Goal: Task Accomplishment & Management: Manage account settings

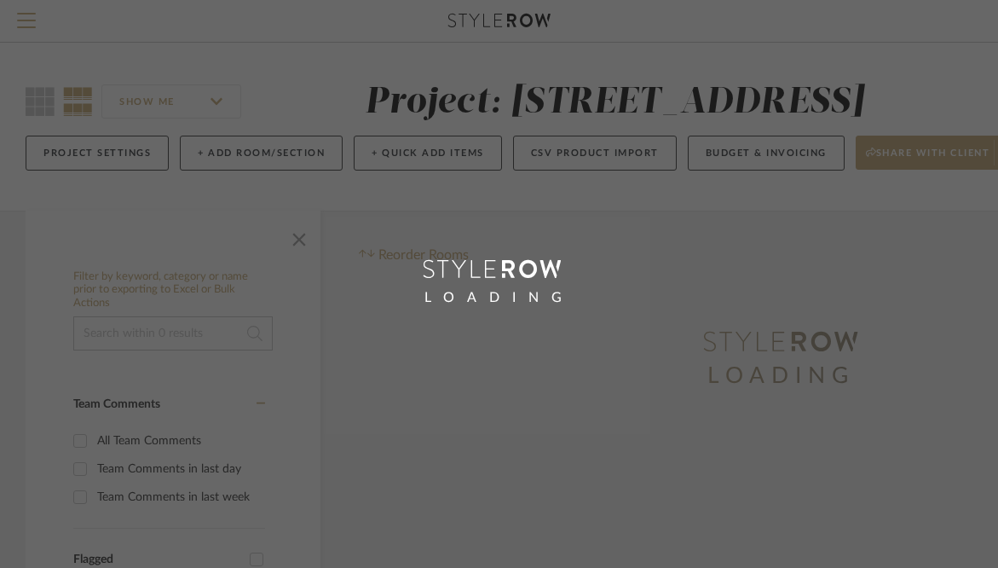
scroll to position [432, 229]
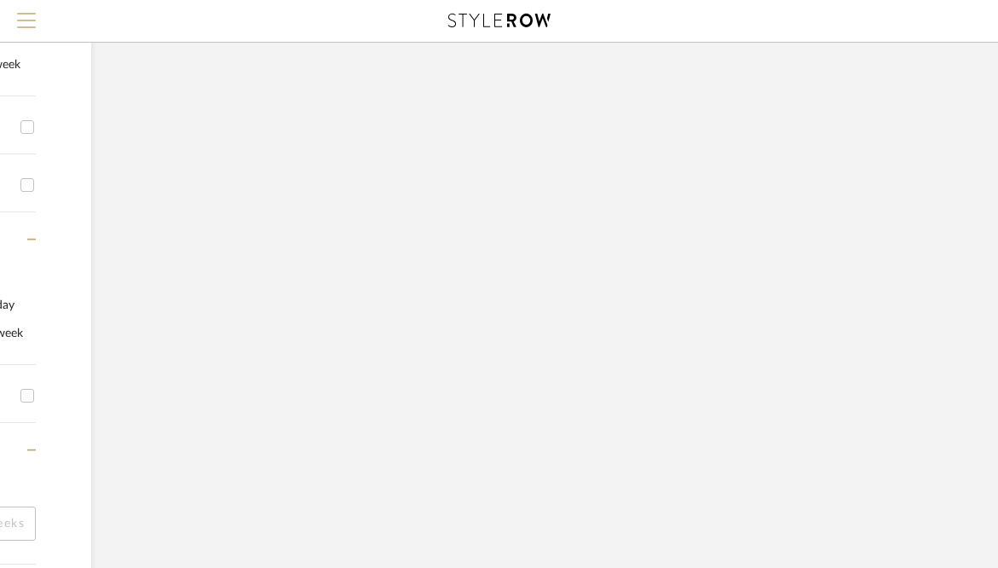
click at [25, 24] on span "Menu" at bounding box center [26, 26] width 19 height 26
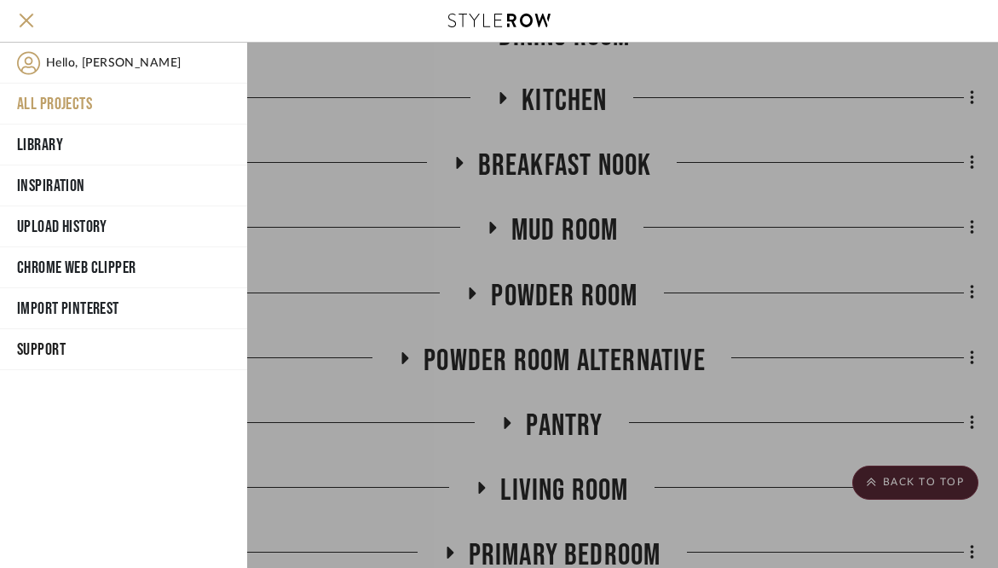
click at [52, 103] on button "All Projects" at bounding box center [123, 104] width 247 height 41
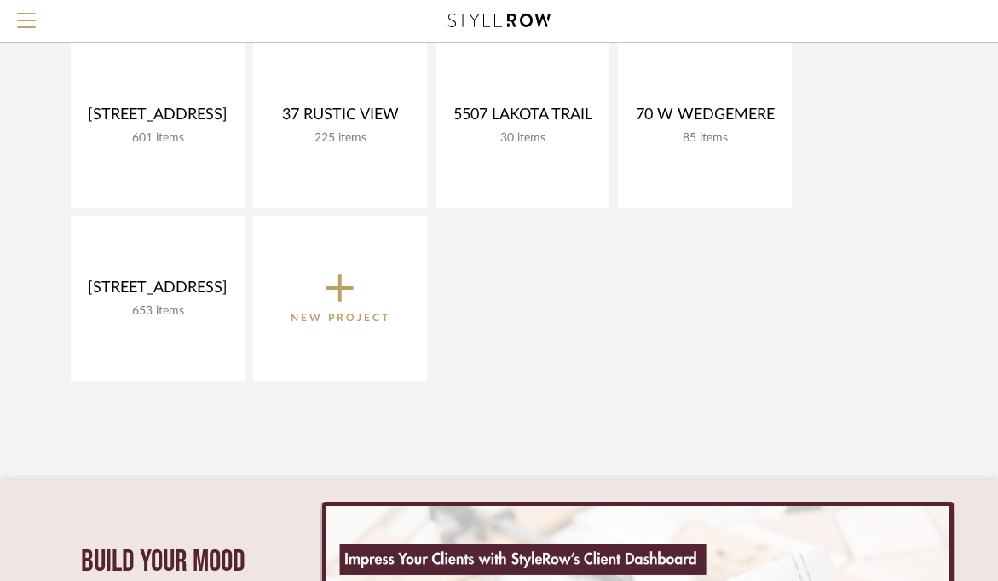
scroll to position [361, 0]
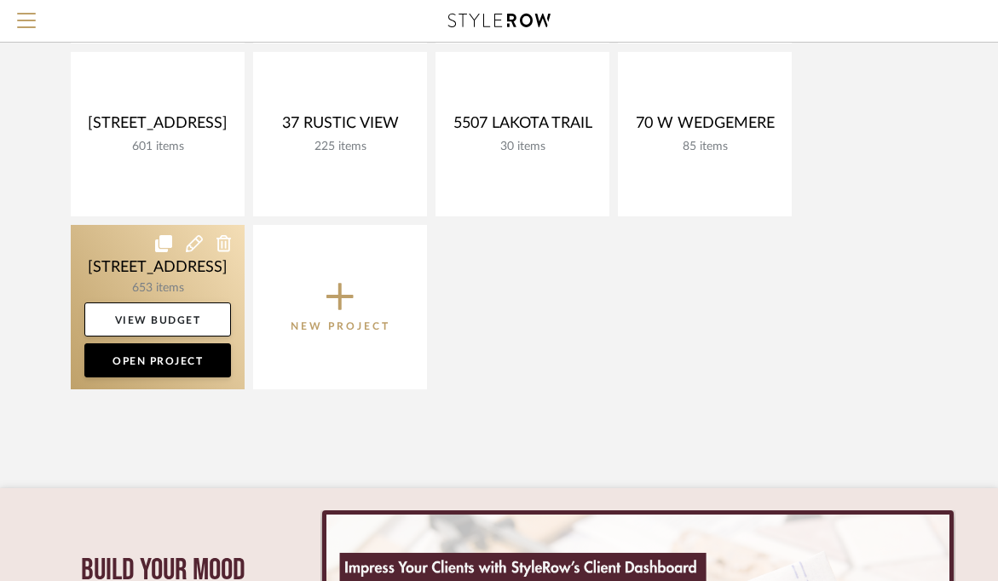
click at [140, 256] on link at bounding box center [158, 307] width 174 height 164
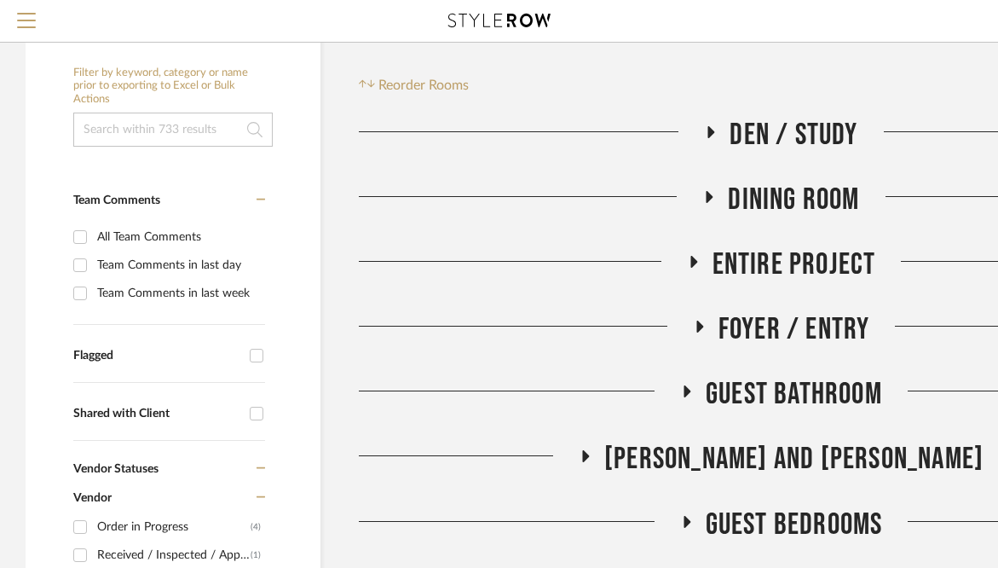
scroll to position [201, 0]
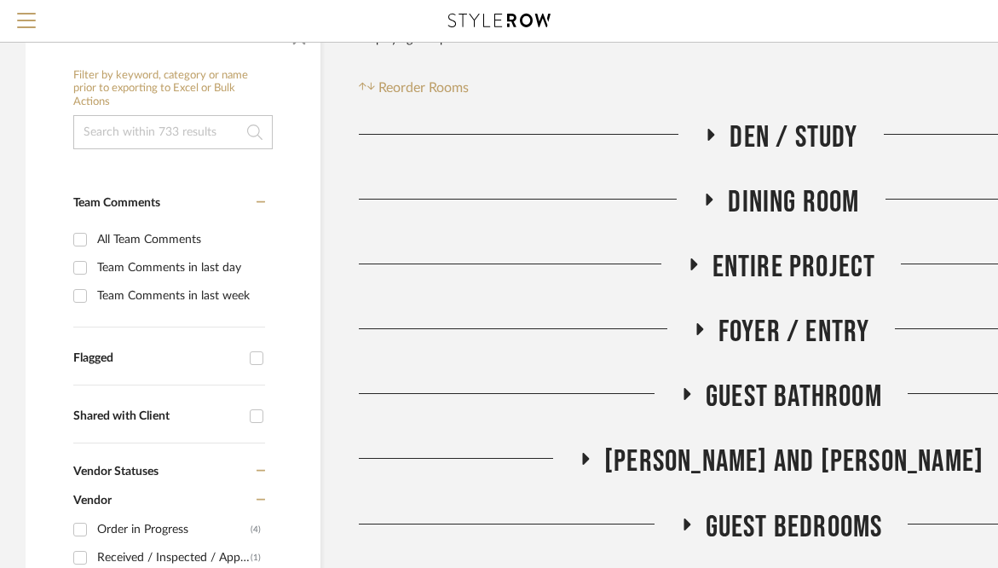
click at [701, 335] on icon at bounding box center [699, 329] width 7 height 12
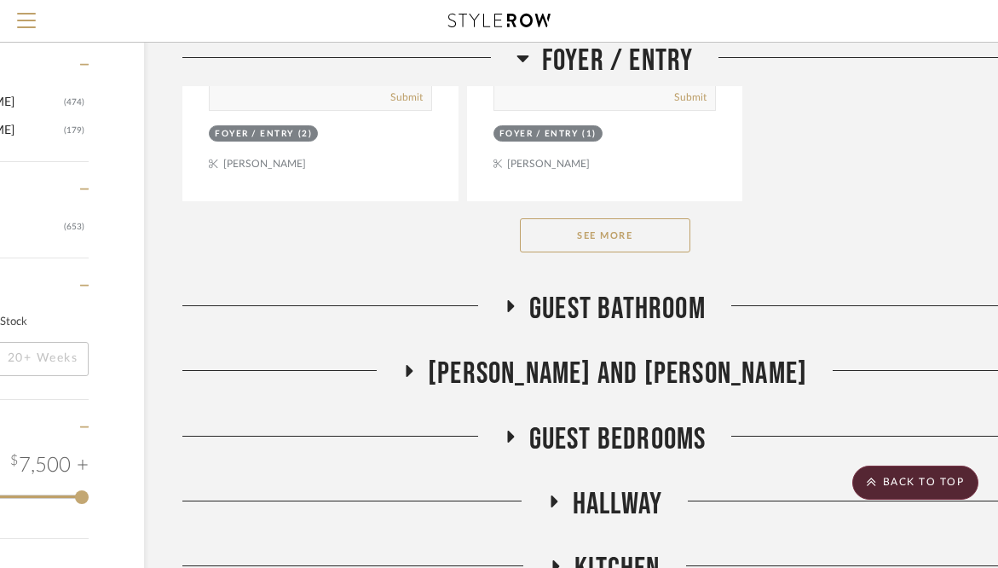
scroll to position [2667, 176]
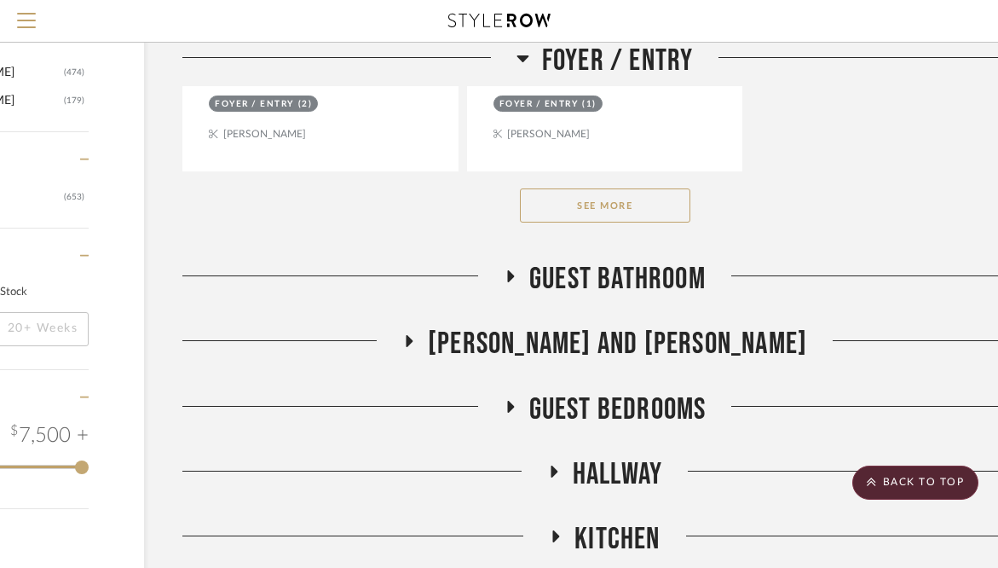
click at [624, 222] on button "See More" at bounding box center [605, 205] width 170 height 34
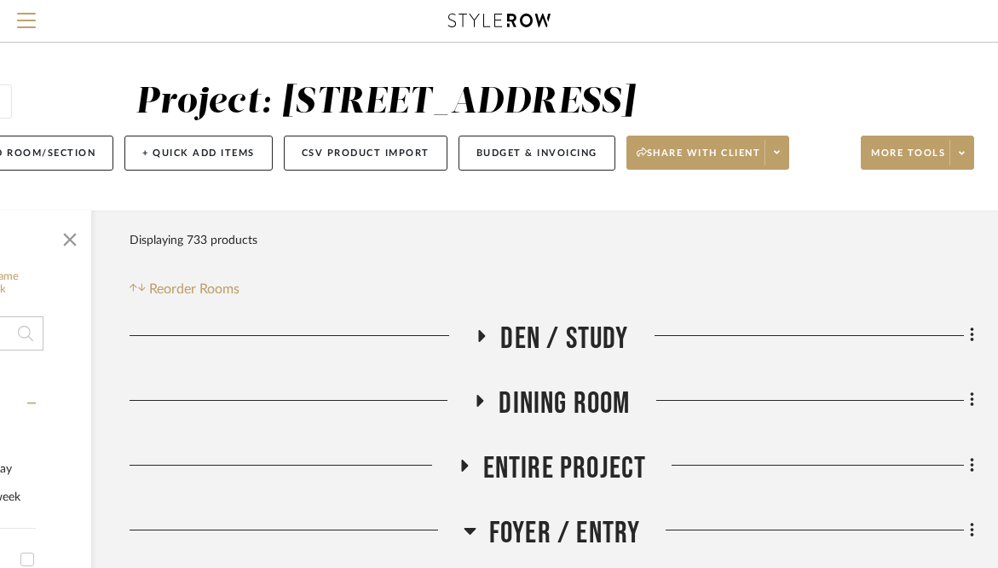
scroll to position [0, 229]
click at [515, 170] on button "Budget & Invoicing" at bounding box center [536, 153] width 157 height 35
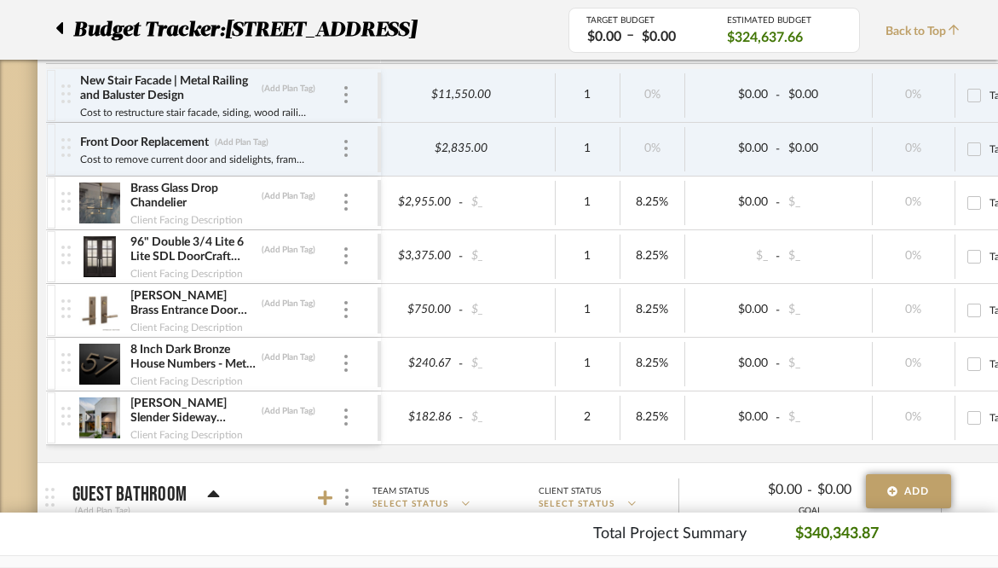
click at [91, 303] on img at bounding box center [100, 310] width 42 height 41
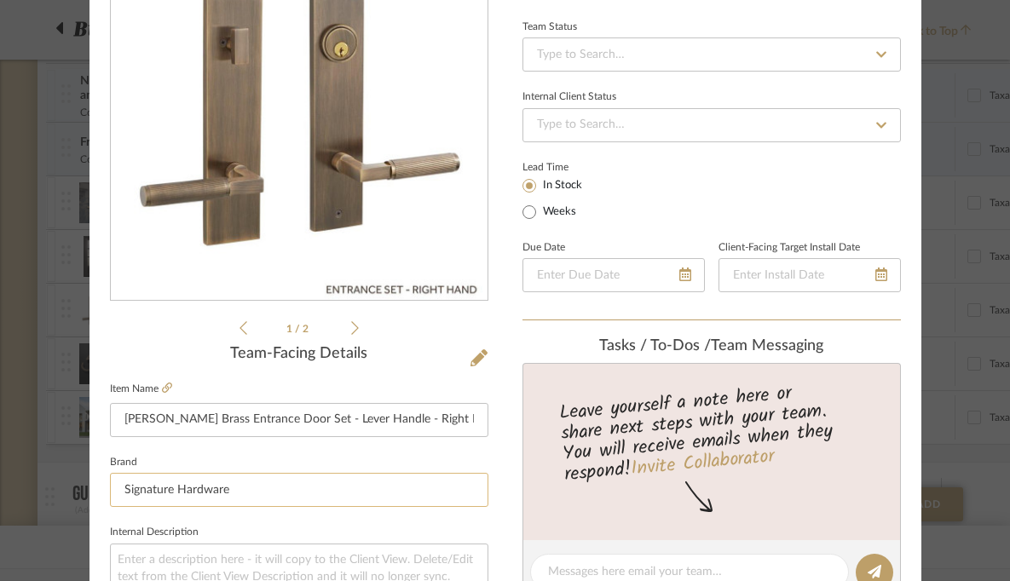
scroll to position [185, 0]
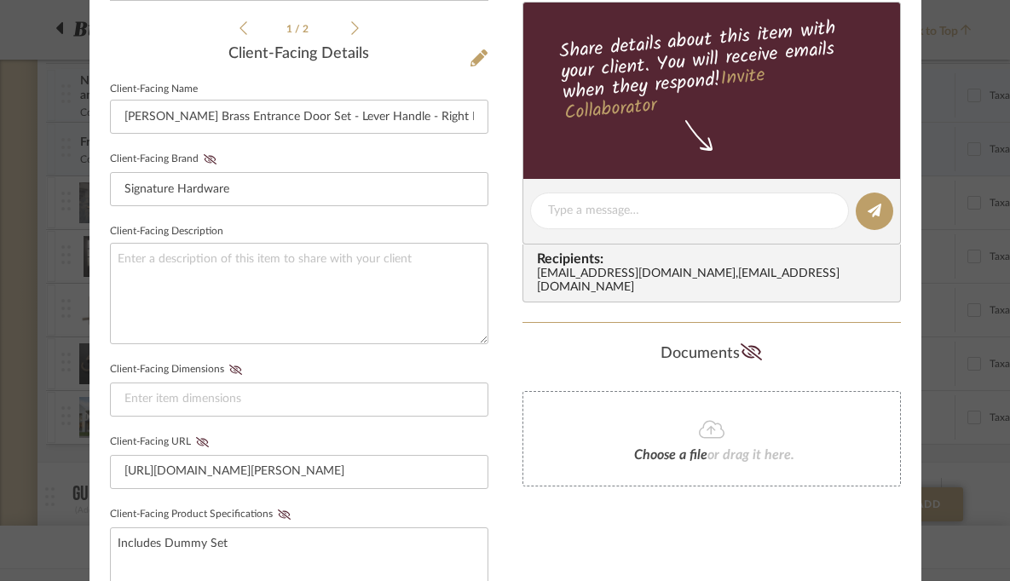
scroll to position [494, 0]
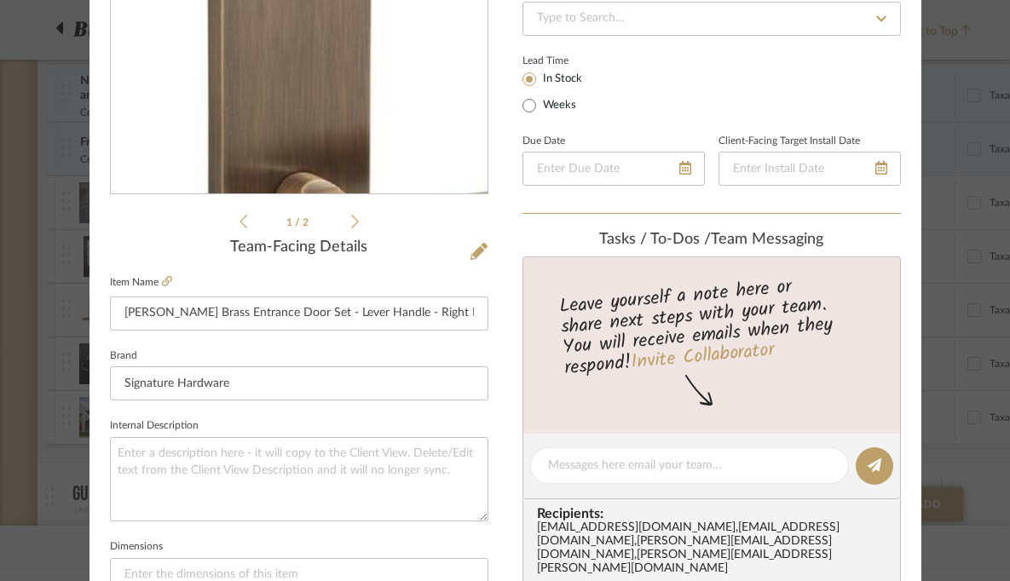
scroll to position [297, 0]
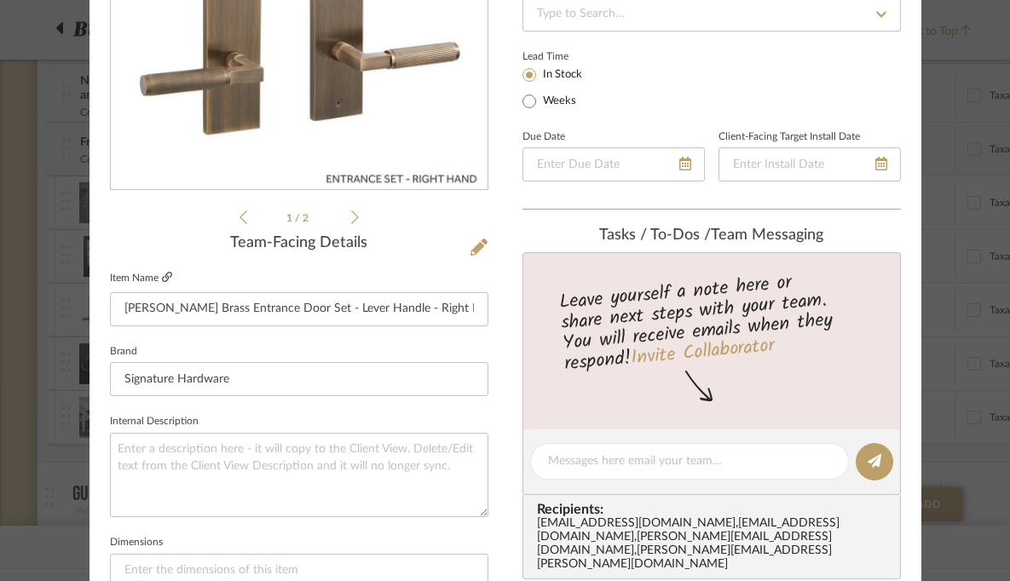
click at [163, 279] on icon at bounding box center [167, 277] width 10 height 10
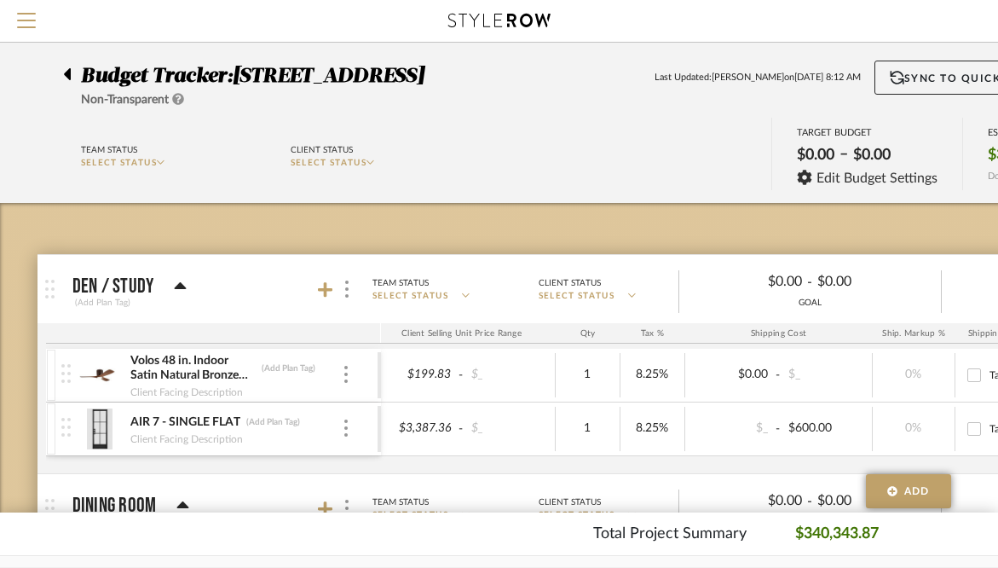
scroll to position [0, 0]
click at [72, 71] on div at bounding box center [72, 71] width 18 height 20
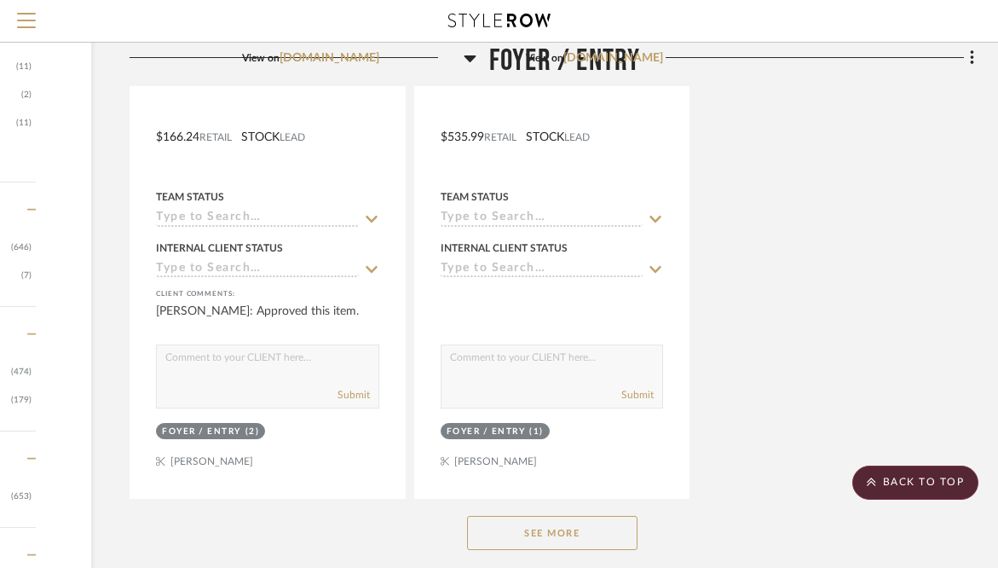
scroll to position [2402, 229]
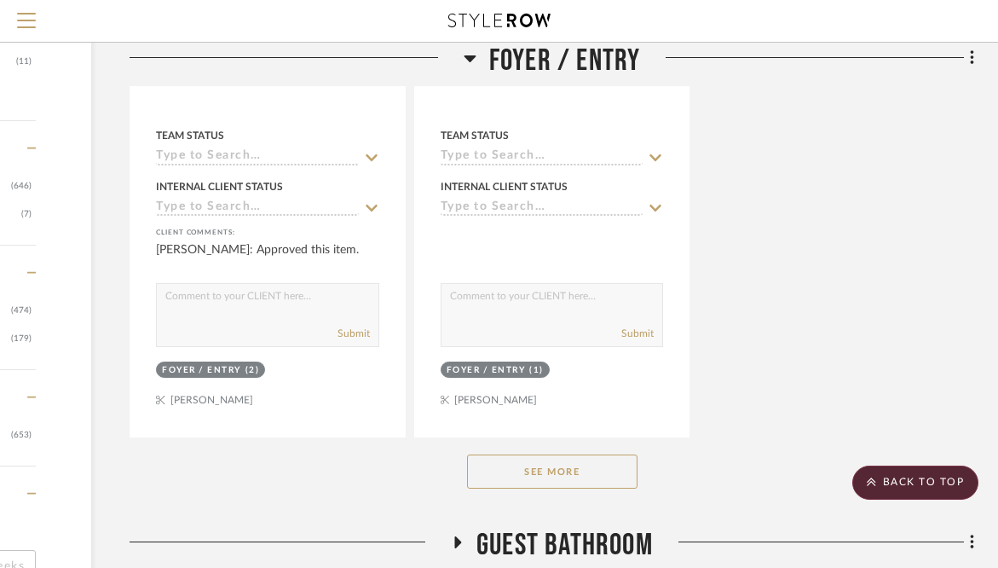
click at [569, 488] on button "See More" at bounding box center [552, 471] width 170 height 34
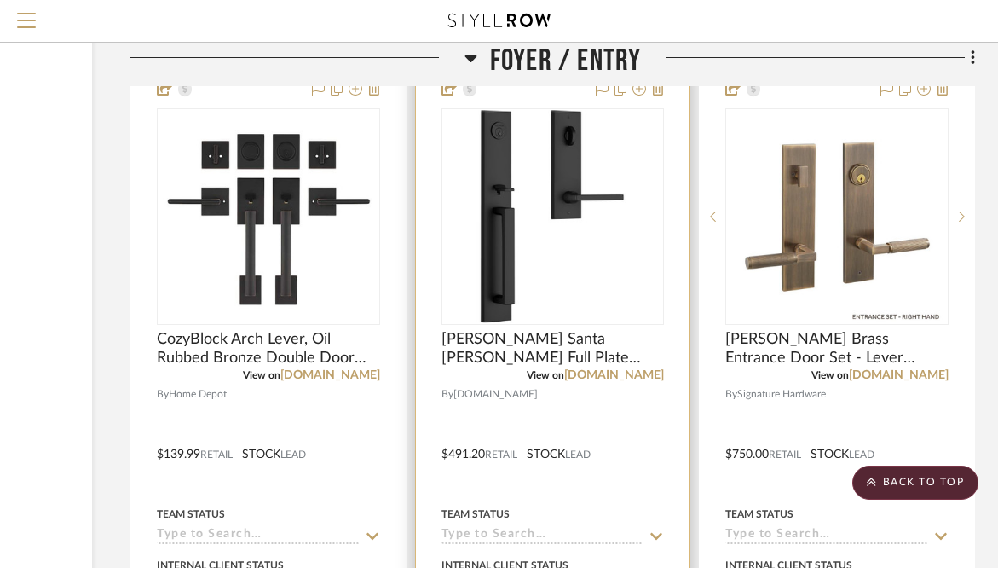
scroll to position [5798, 228]
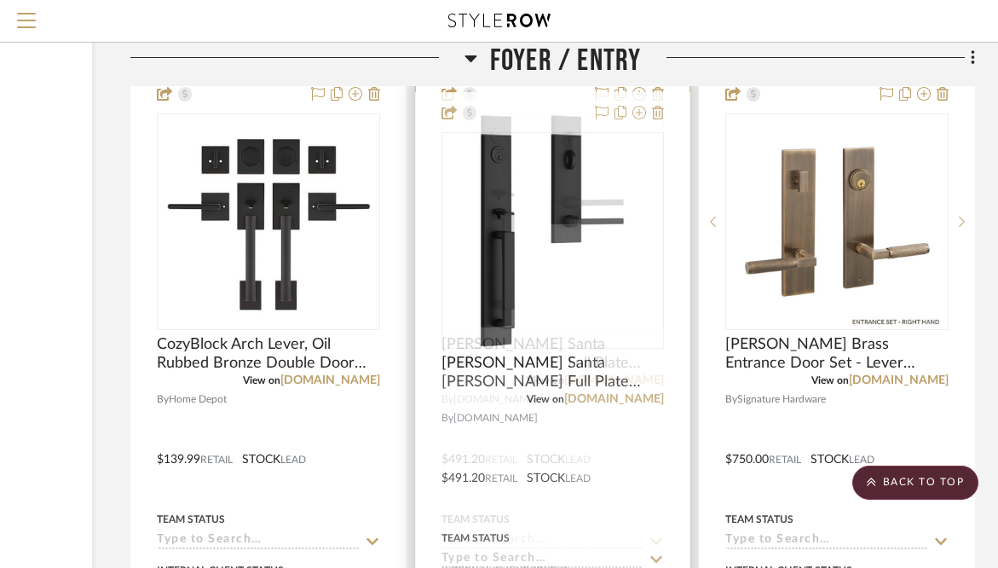
click at [543, 435] on div at bounding box center [553, 447] width 274 height 746
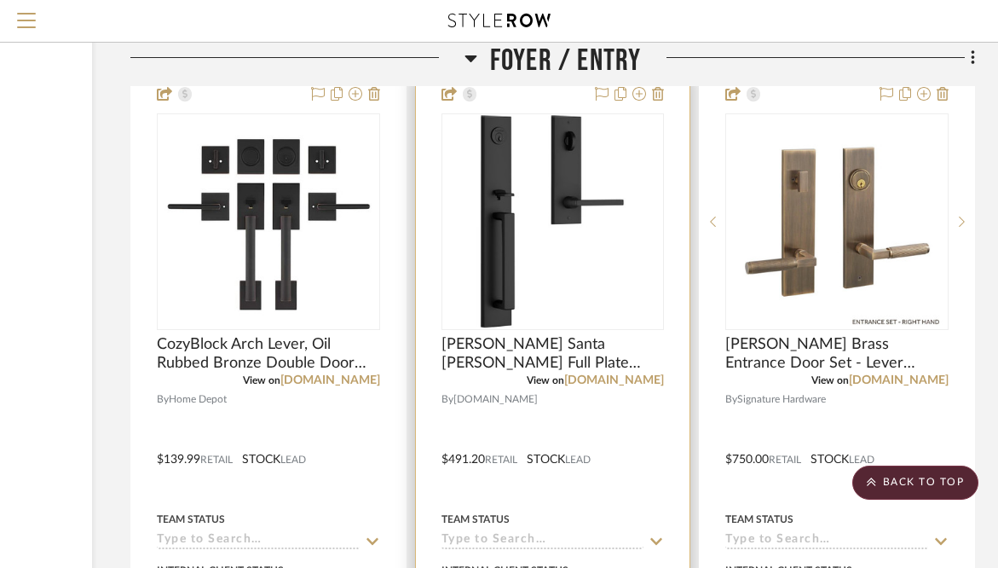
click at [543, 435] on div at bounding box center [553, 447] width 274 height 746
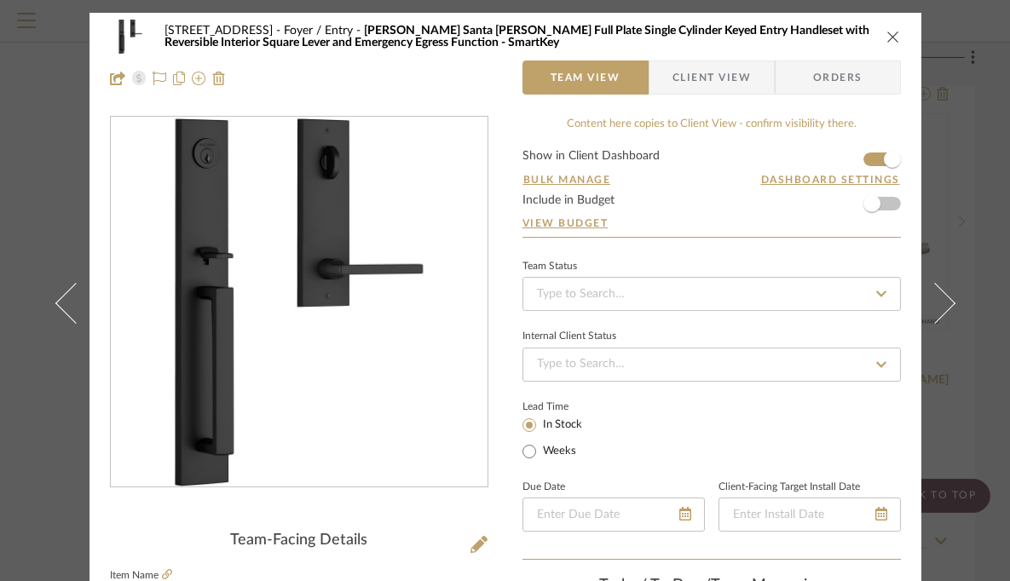
scroll to position [0, 0]
click at [888, 36] on icon "close" at bounding box center [893, 37] width 14 height 14
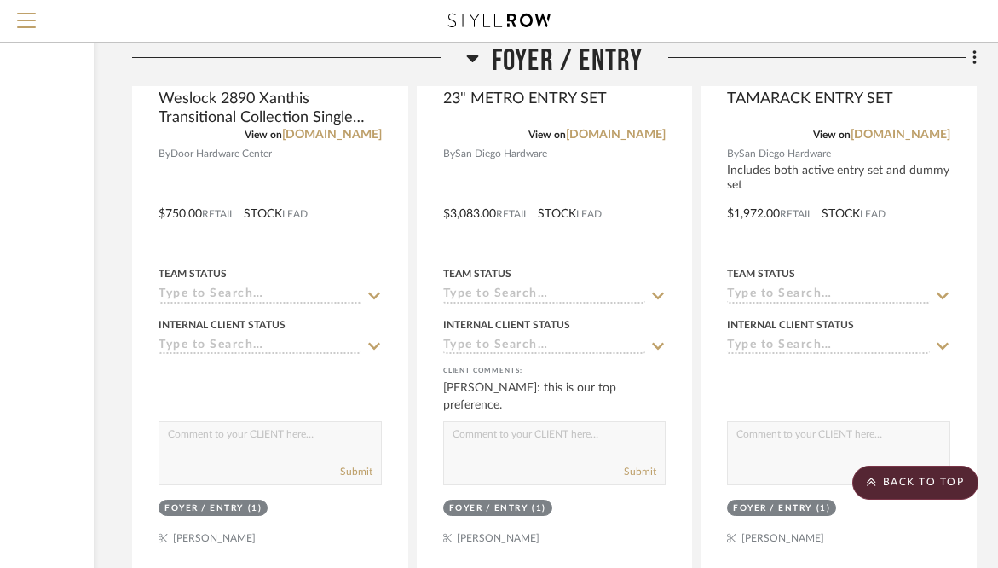
scroll to position [6793, 227]
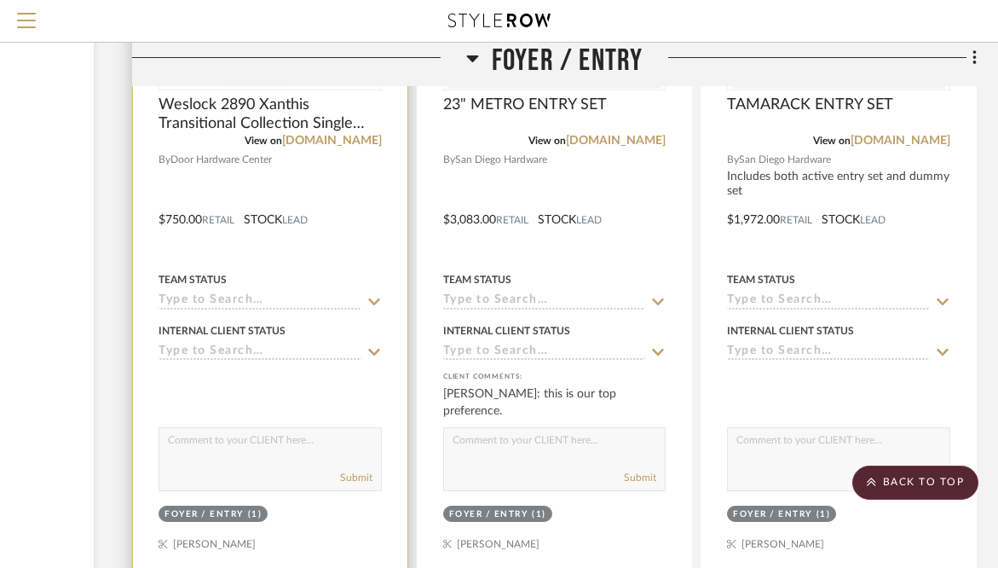
click at [311, 193] on div at bounding box center [270, 208] width 274 height 746
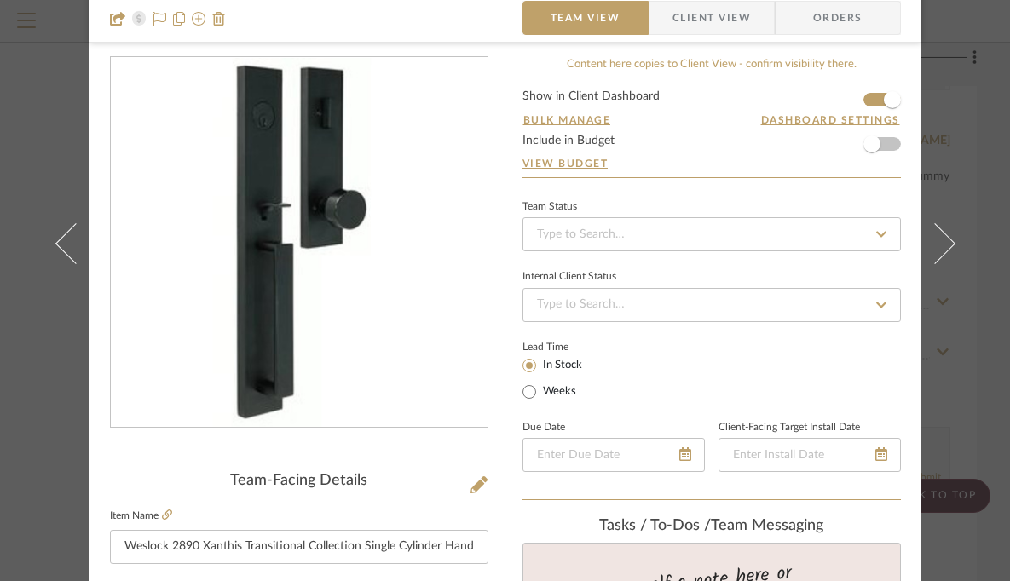
scroll to position [7, 0]
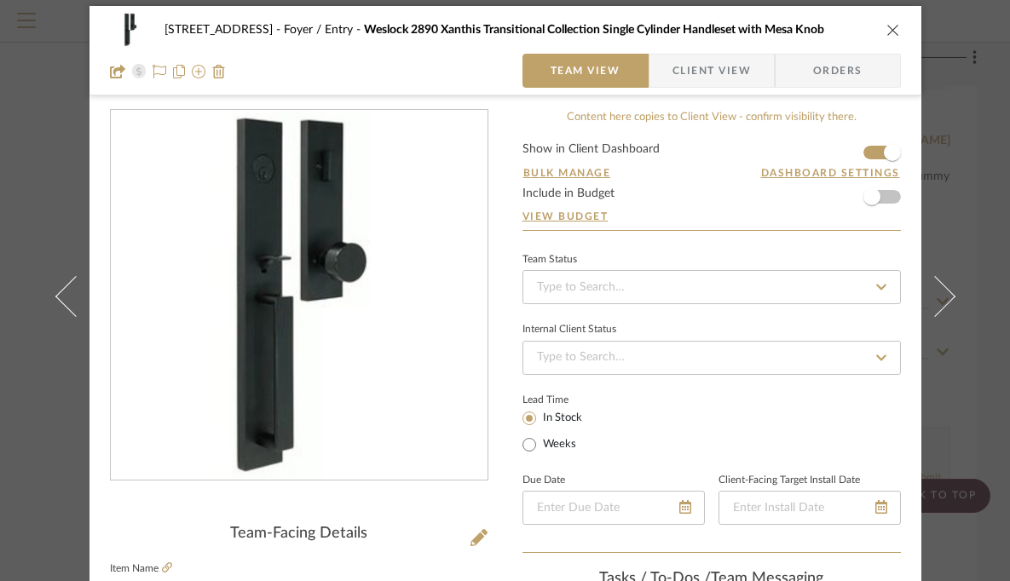
click at [886, 25] on icon "close" at bounding box center [893, 30] width 14 height 14
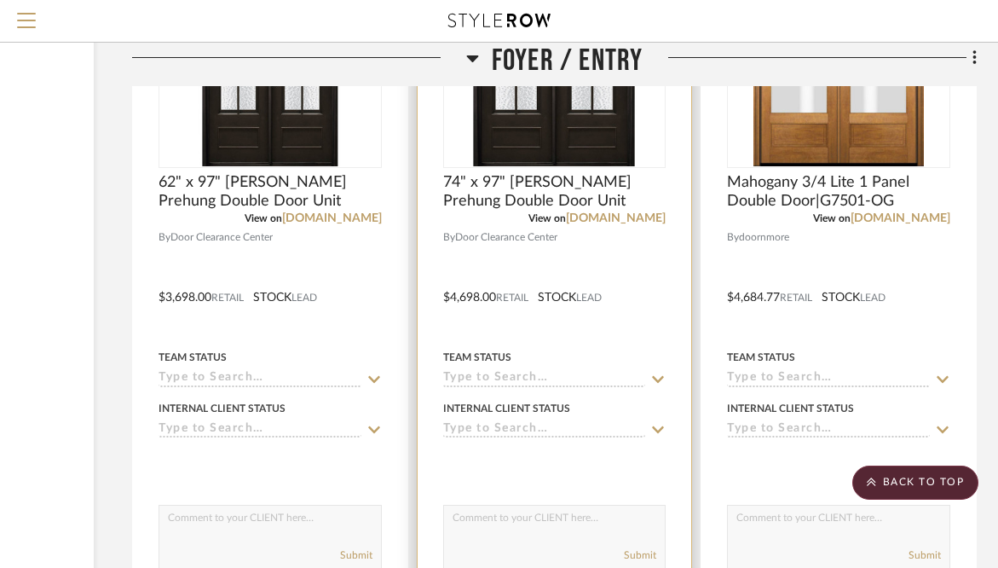
scroll to position [7501, 227]
